Goal: Task Accomplishment & Management: Use online tool/utility

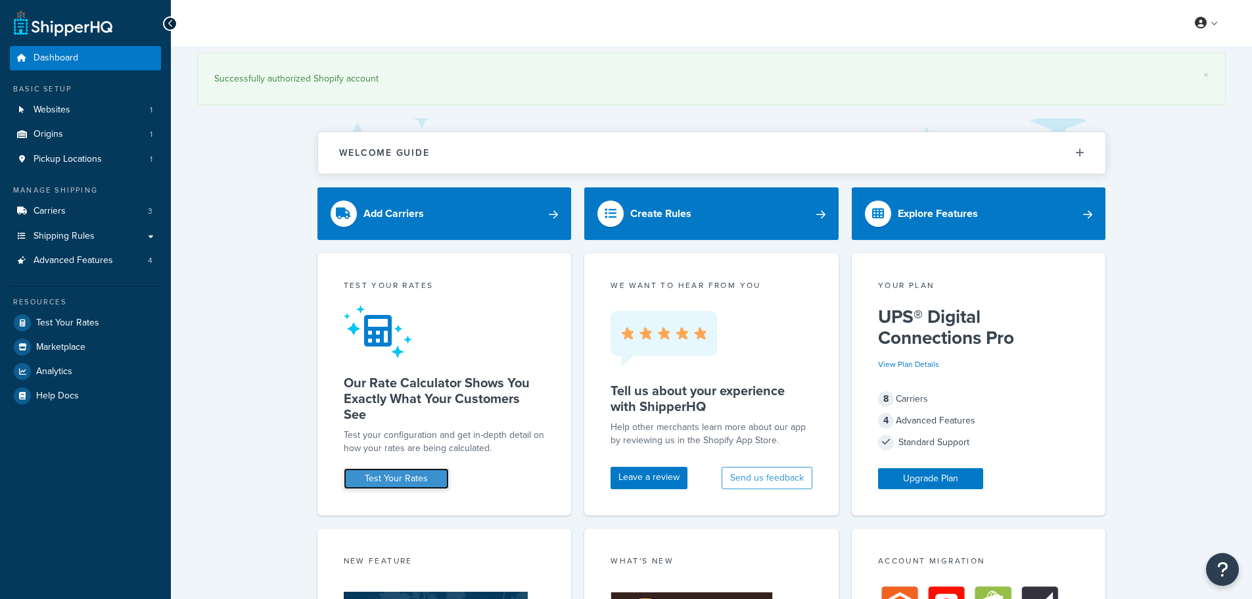
click at [397, 484] on link "Test Your Rates" at bounding box center [396, 478] width 105 height 21
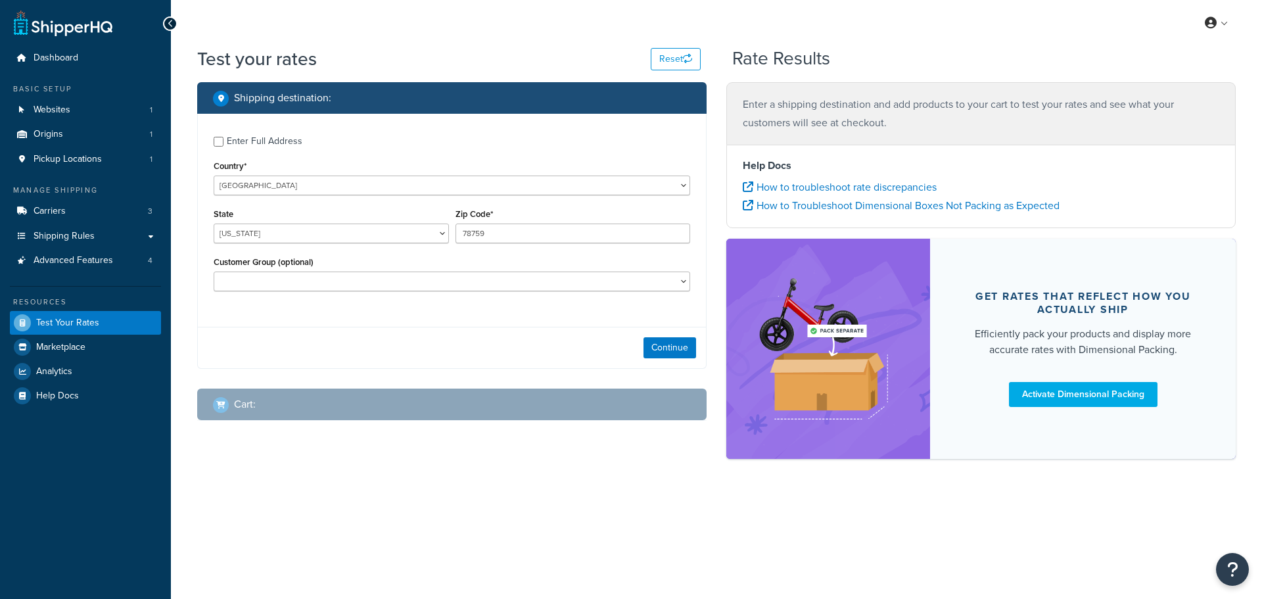
select select "[GEOGRAPHIC_DATA]"
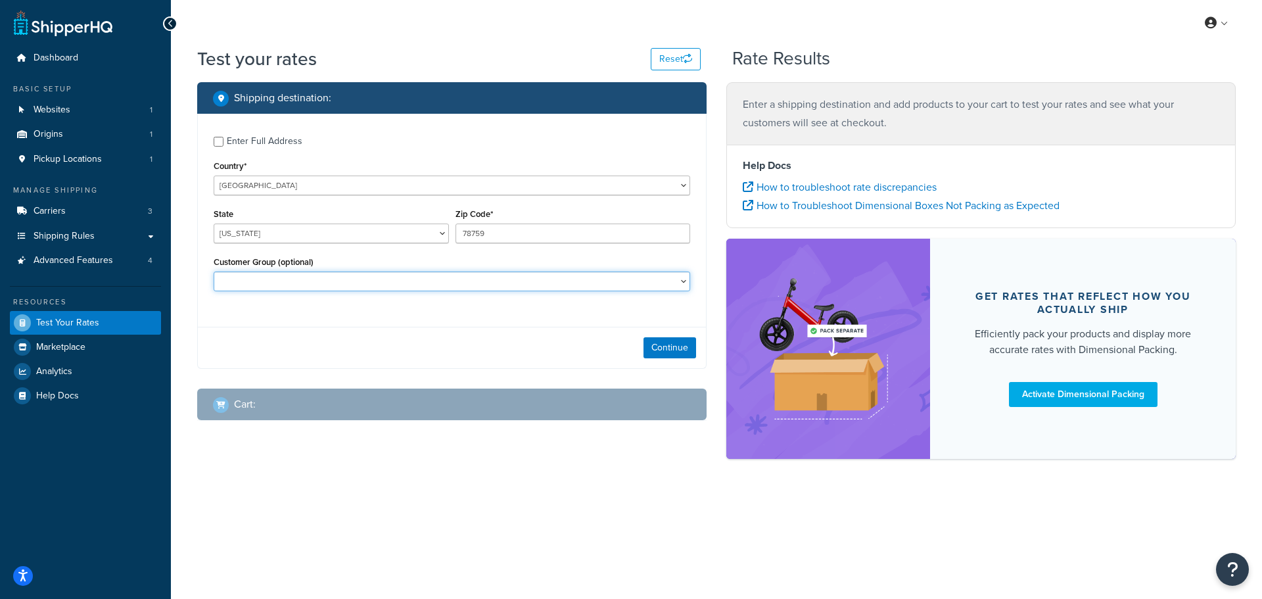
click at [300, 289] on select "CM-1236 Tier: WPD_learn CM-1236 Tier: WPD_pro CM-1236 Tier:WPD_pro CM-1717 Tier…" at bounding box center [452, 281] width 476 height 20
select select "CM-1236 Tier: WPD_pro"
click at [214, 271] on select "CM-1236 Tier: WPD_learn CM-1236 Tier: WPD_pro CM-1236 Tier:WPD_pro CM-1717 Tier…" at bounding box center [452, 281] width 476 height 20
click at [394, 273] on select "CM-1236 Tier: WPD_learn CM-1236 Tier: WPD_pro CM-1236 Tier:WPD_pro CM-1717 Tier…" at bounding box center [452, 281] width 476 height 20
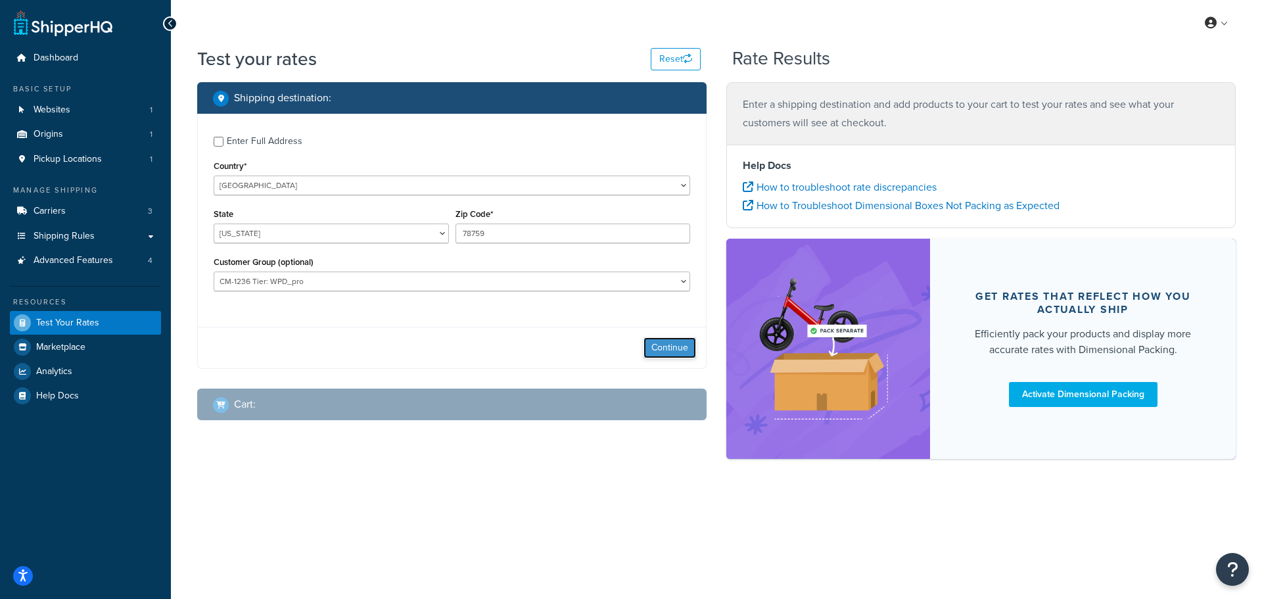
click at [663, 348] on button "Continue" at bounding box center [669, 347] width 53 height 21
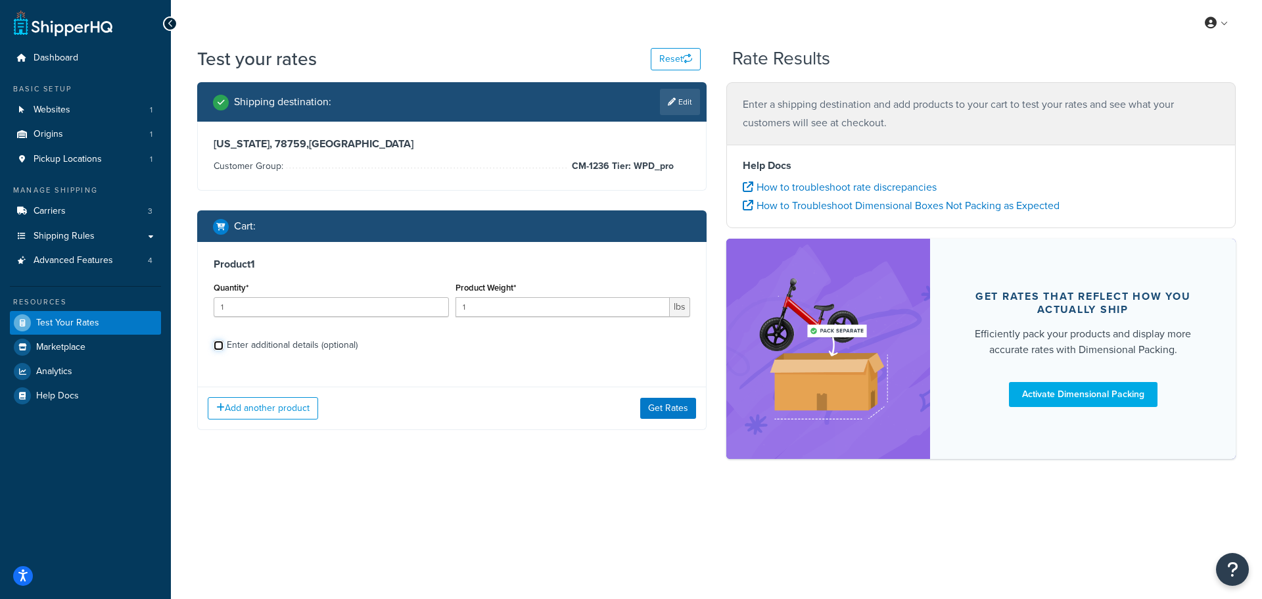
click at [218, 347] on input "Enter additional details (optional)" at bounding box center [219, 345] width 10 height 10
checkbox input "true"
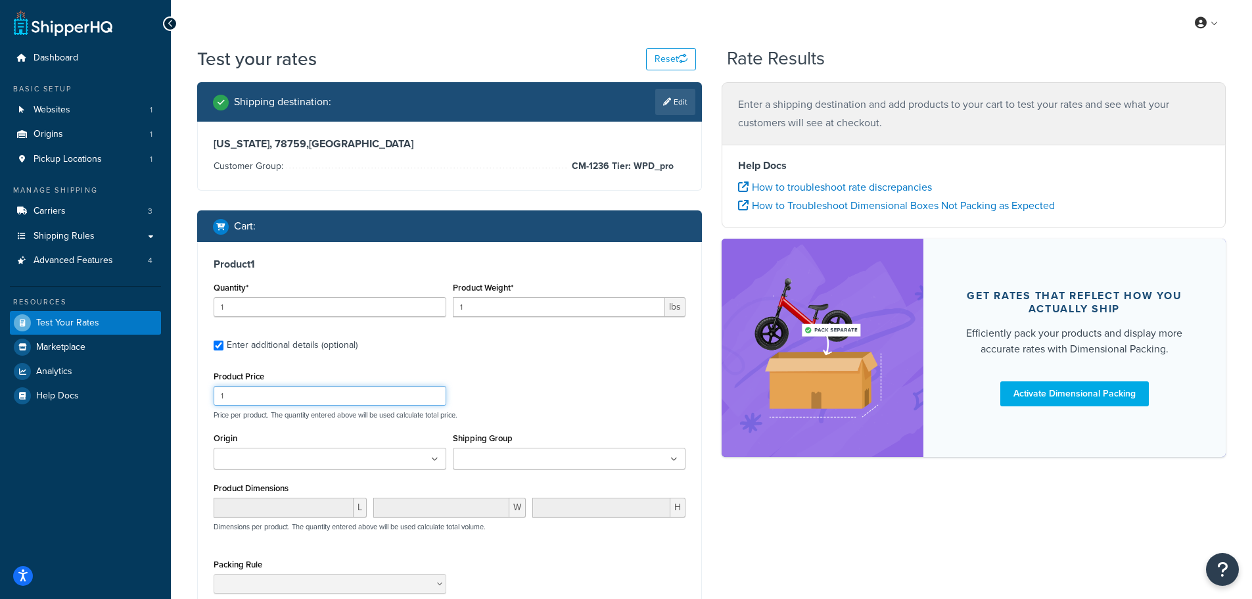
drag, startPoint x: 283, startPoint y: 386, endPoint x: 210, endPoint y: 386, distance: 73.6
click at [210, 386] on div "Product 1 Quantity* 1 Product Weight* 1 lbs Enter additional details (optional)…" at bounding box center [449, 448] width 503 height 413
type input "100"
click at [290, 455] on input "Origin" at bounding box center [276, 459] width 116 height 14
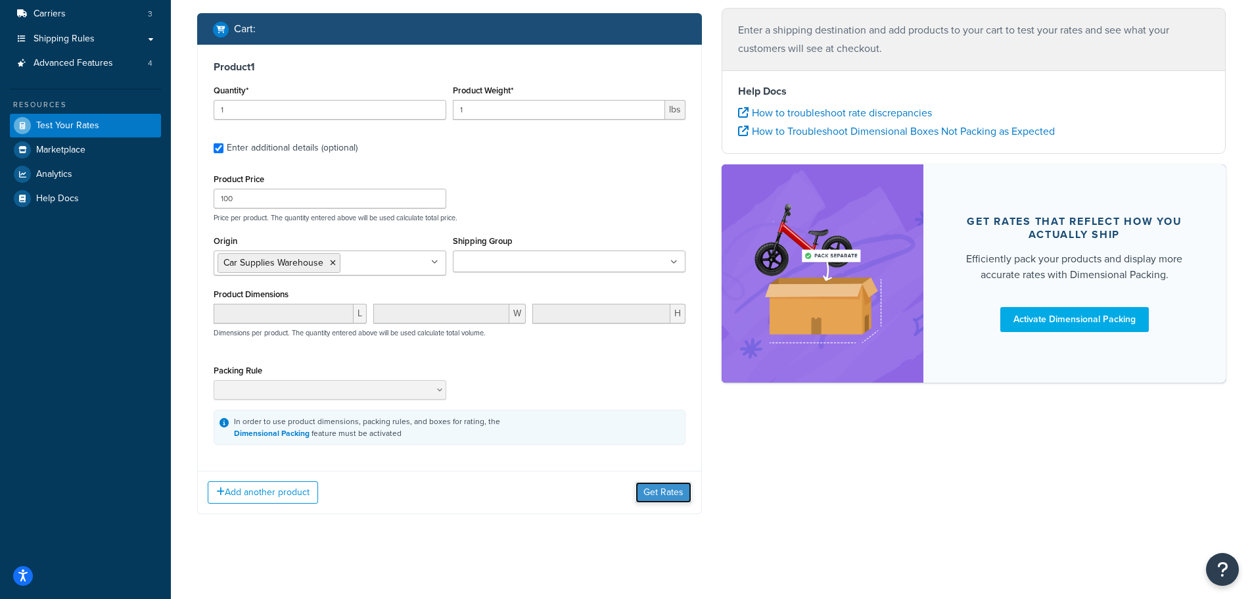
click at [660, 492] on button "Get Rates" at bounding box center [664, 492] width 56 height 21
